Goal: Entertainment & Leisure: Consume media (video, audio)

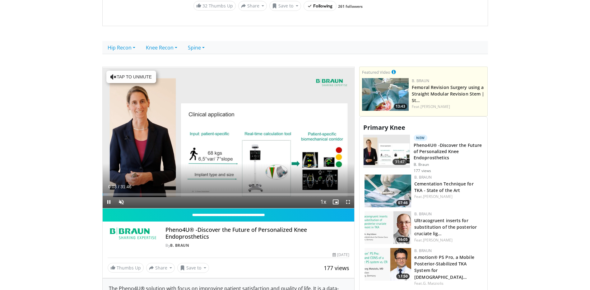
scroll to position [218, 0]
